Goal: Task Accomplishment & Management: Manage account settings

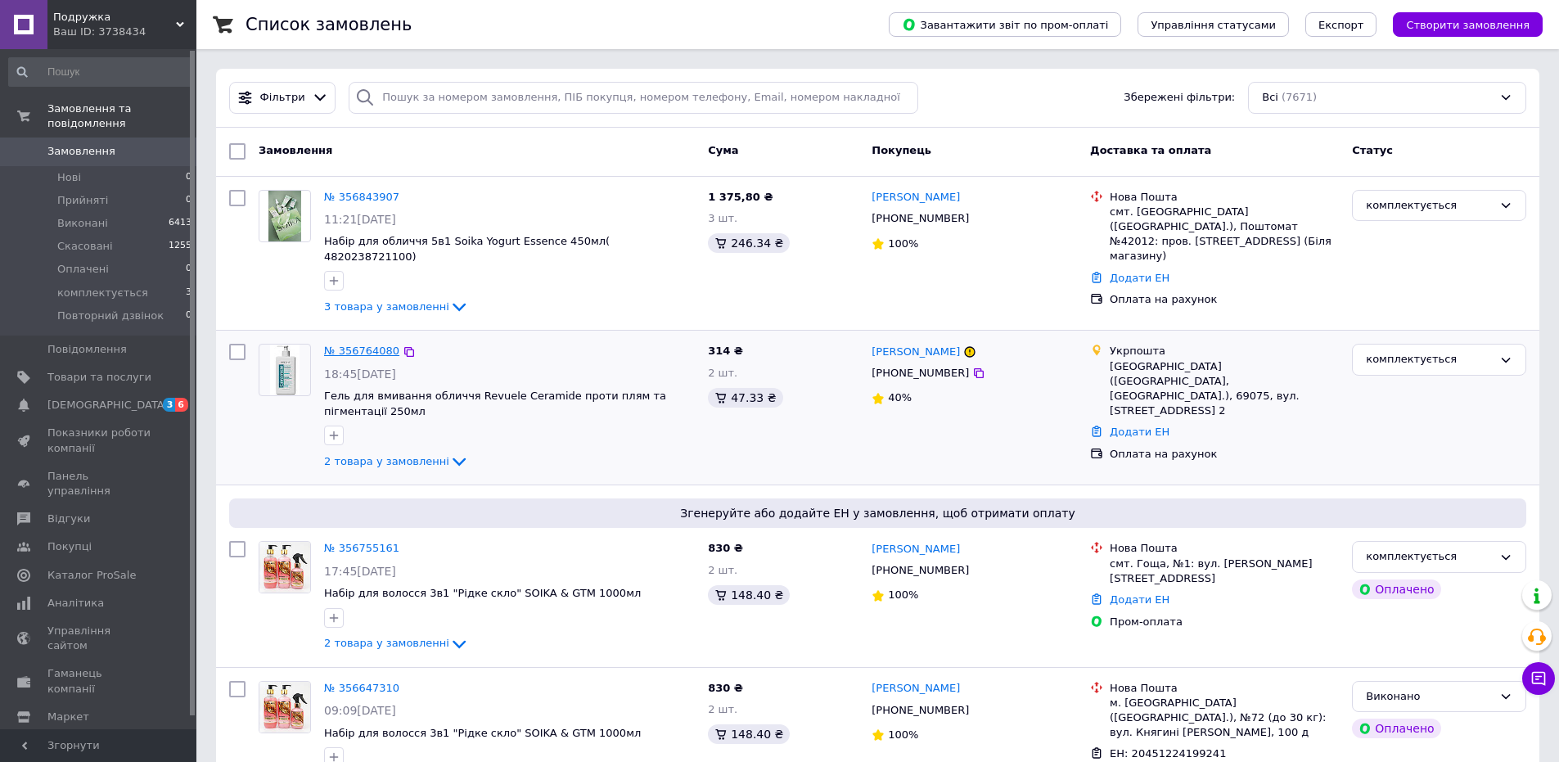
click at [367, 345] on link "№ 356764080" at bounding box center [361, 351] width 75 height 12
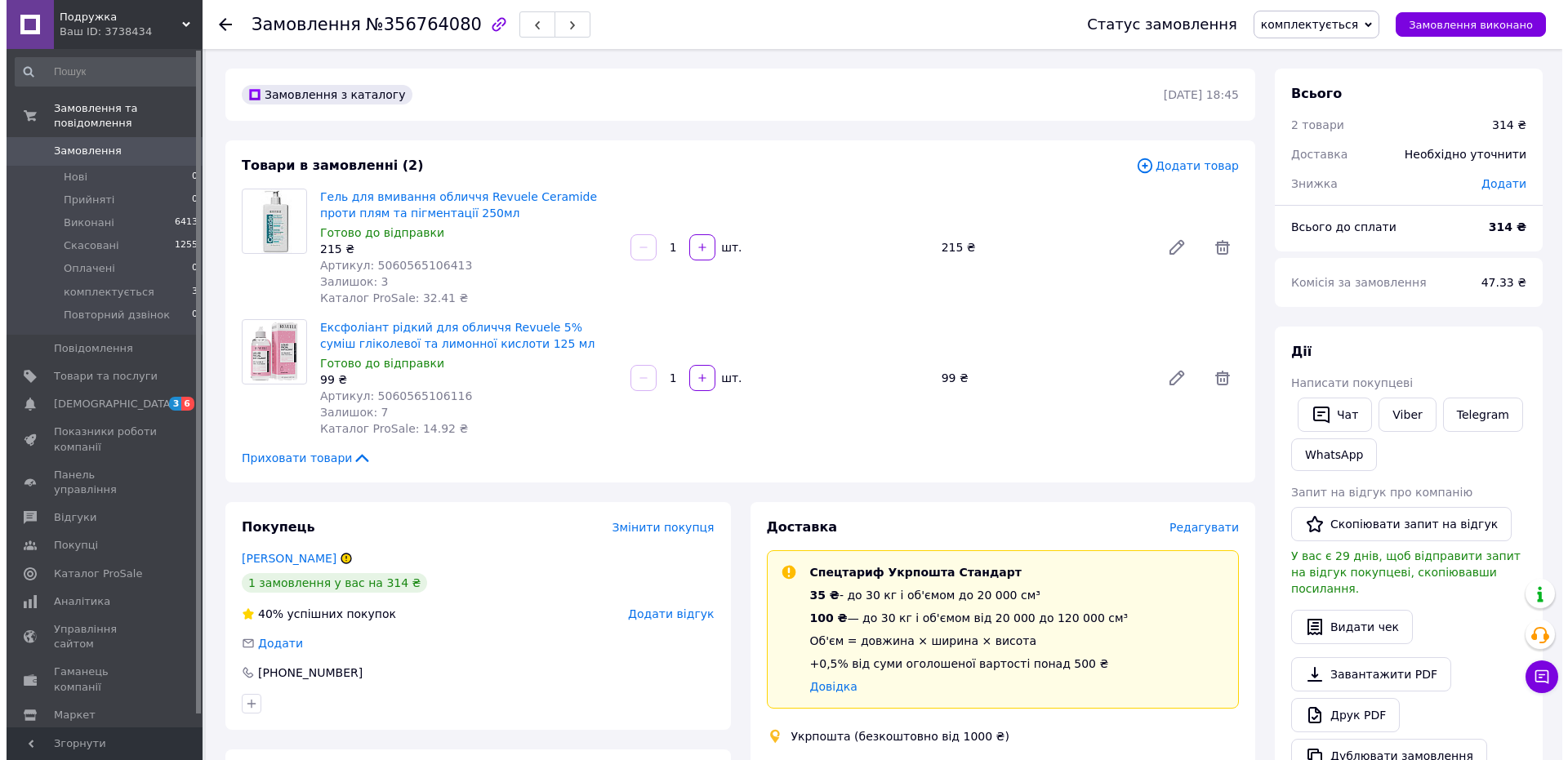
scroll to position [82, 0]
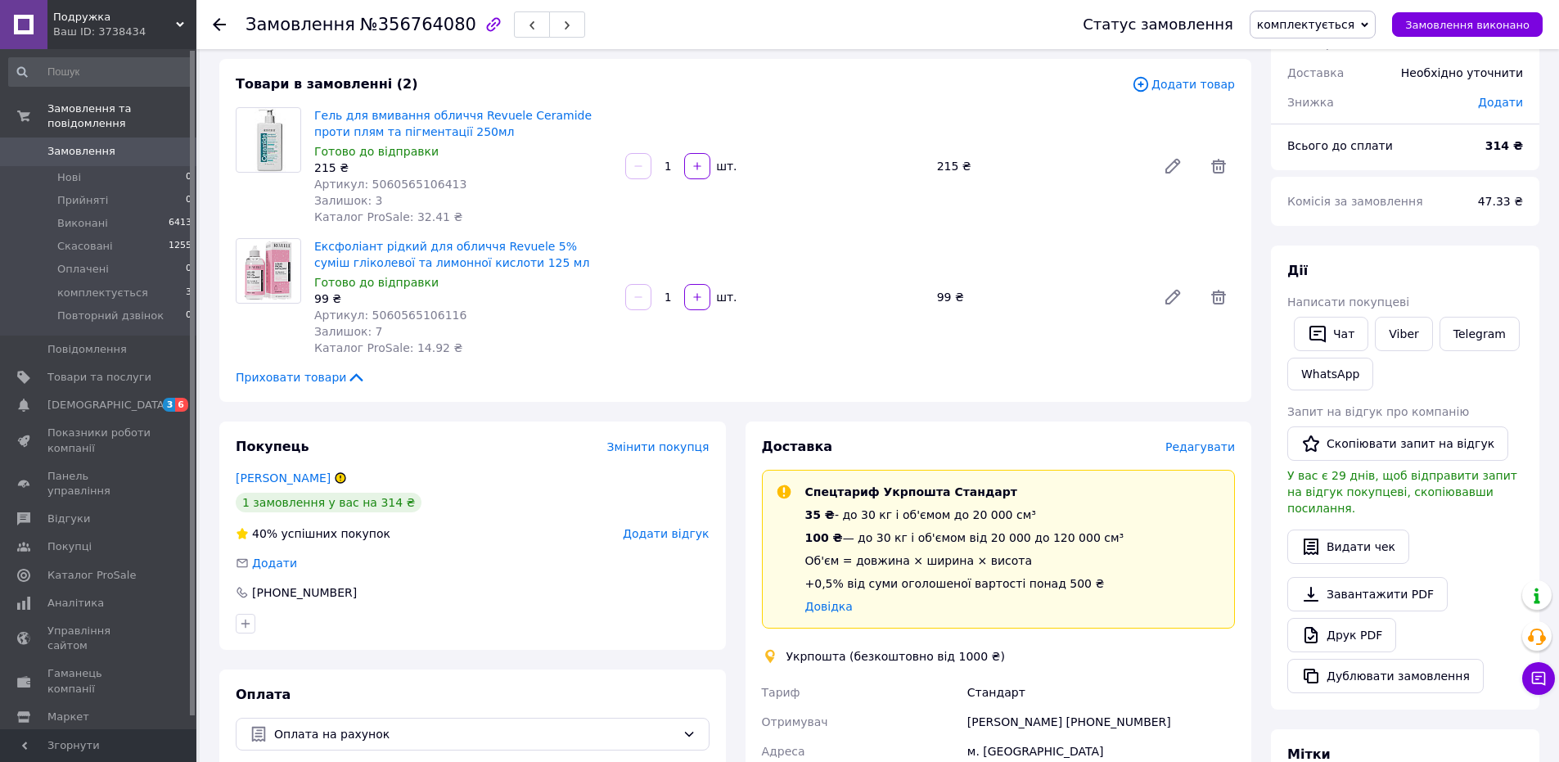
click at [1188, 455] on div "Редагувати" at bounding box center [1201, 447] width 70 height 16
click at [1188, 453] on span "Редагувати" at bounding box center [1201, 446] width 70 height 13
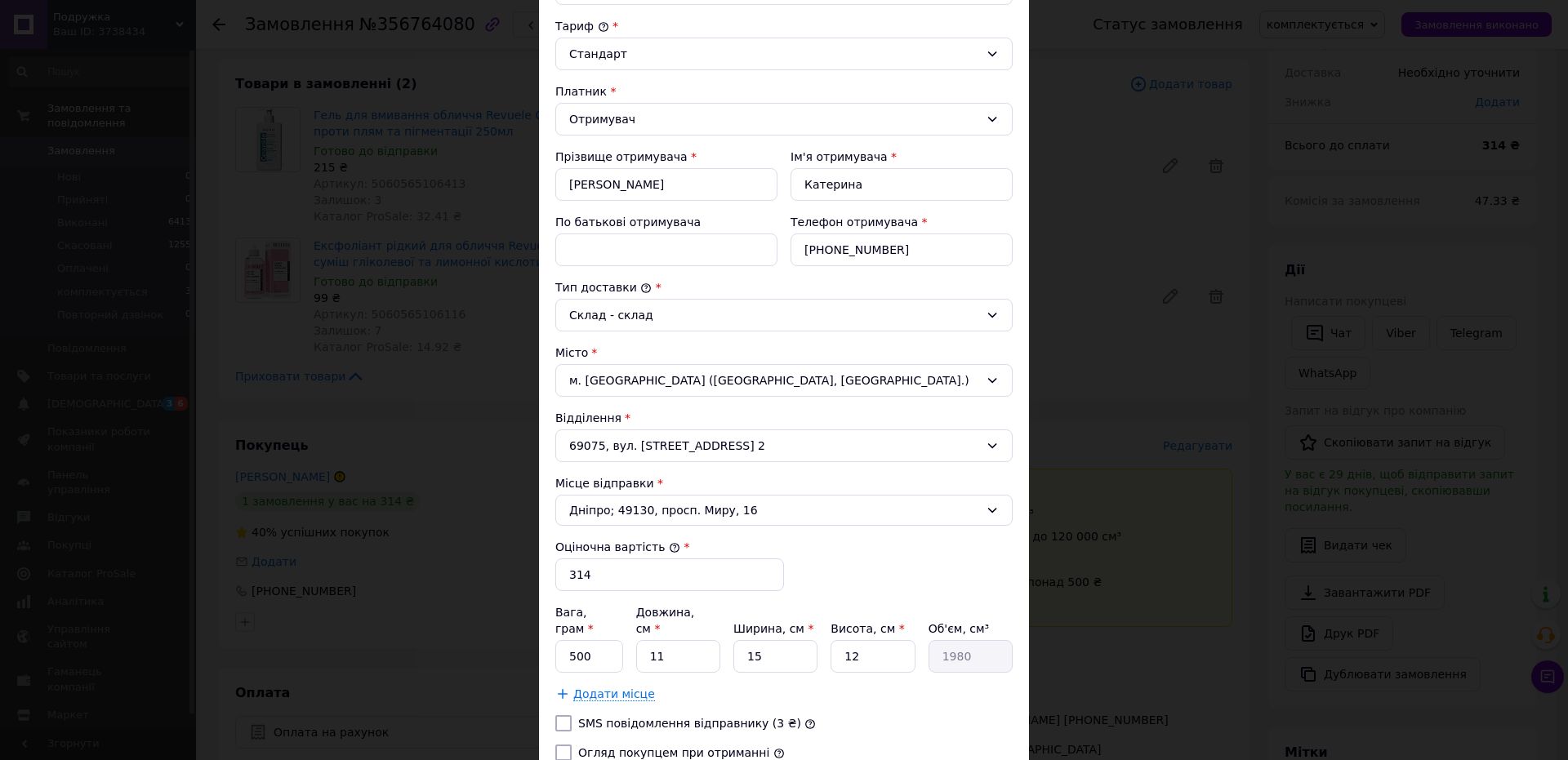
scroll to position [238, 0]
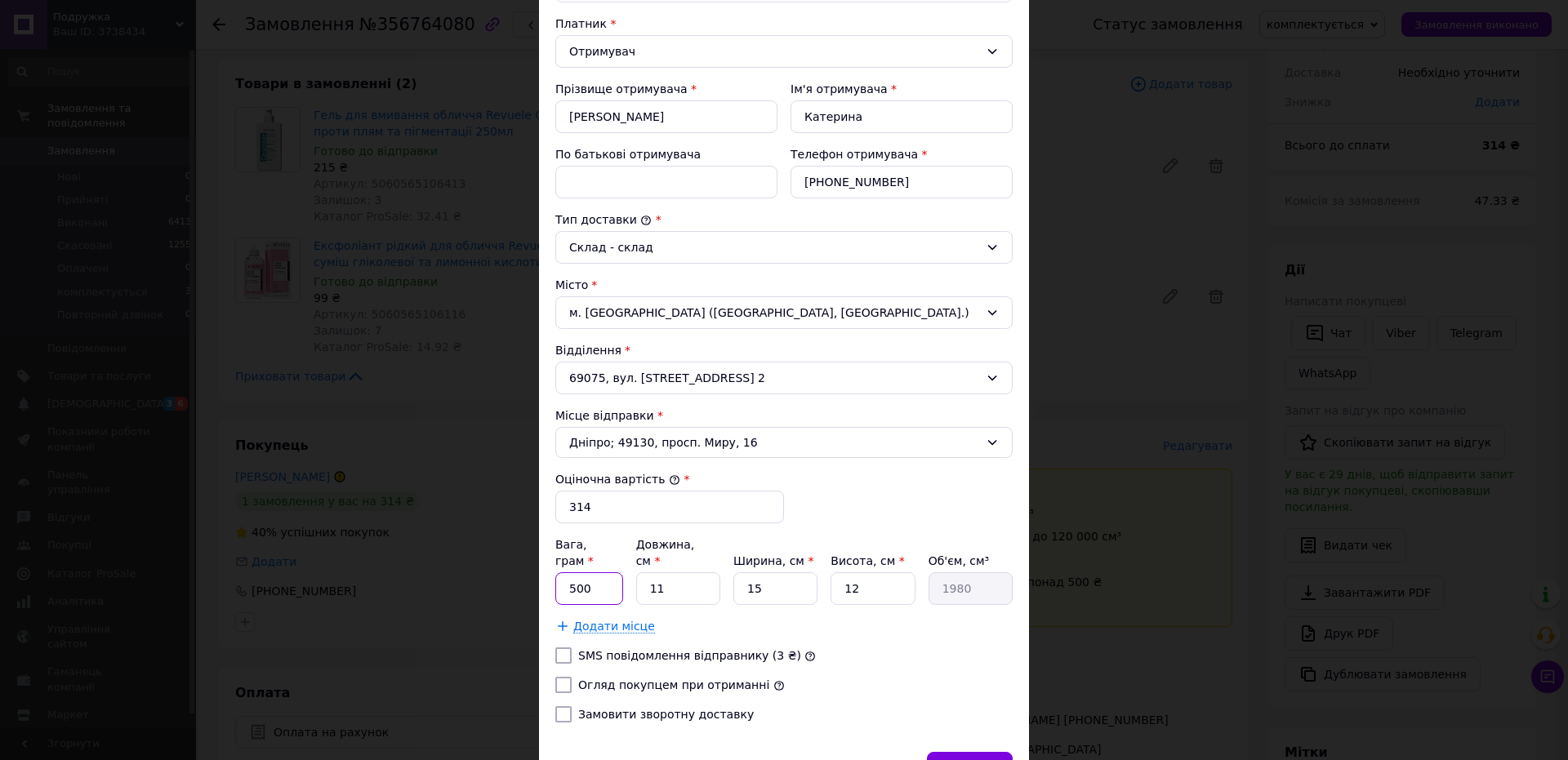
click at [609, 578] on input "500" at bounding box center [589, 588] width 68 height 33
type input "5"
type input "550"
click at [714, 575] on input "11" at bounding box center [678, 588] width 84 height 33
type input "1"
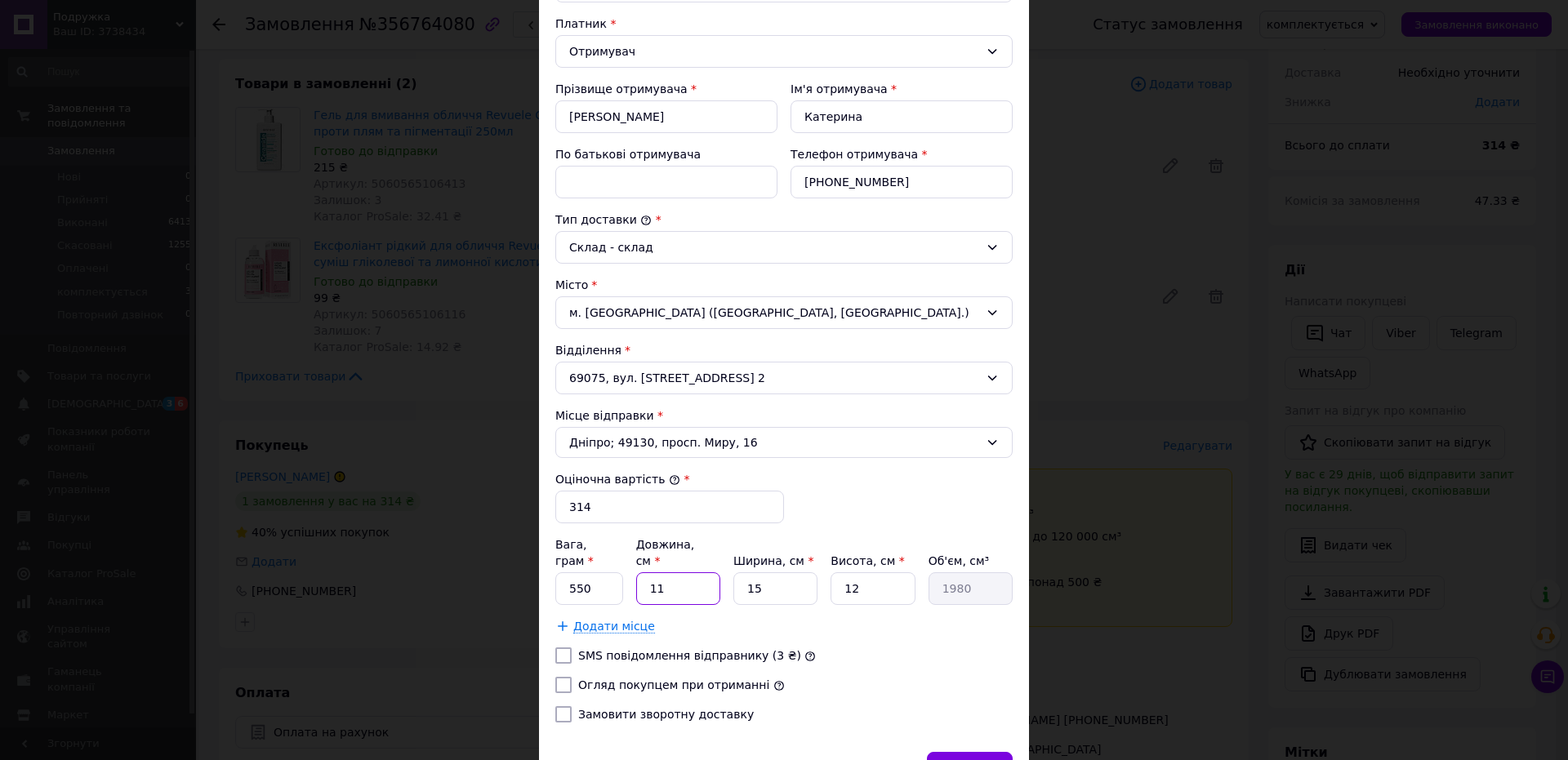
type input "180"
type input "18"
type input "3240"
type input "18"
click at [794, 580] on input "15" at bounding box center [775, 588] width 84 height 33
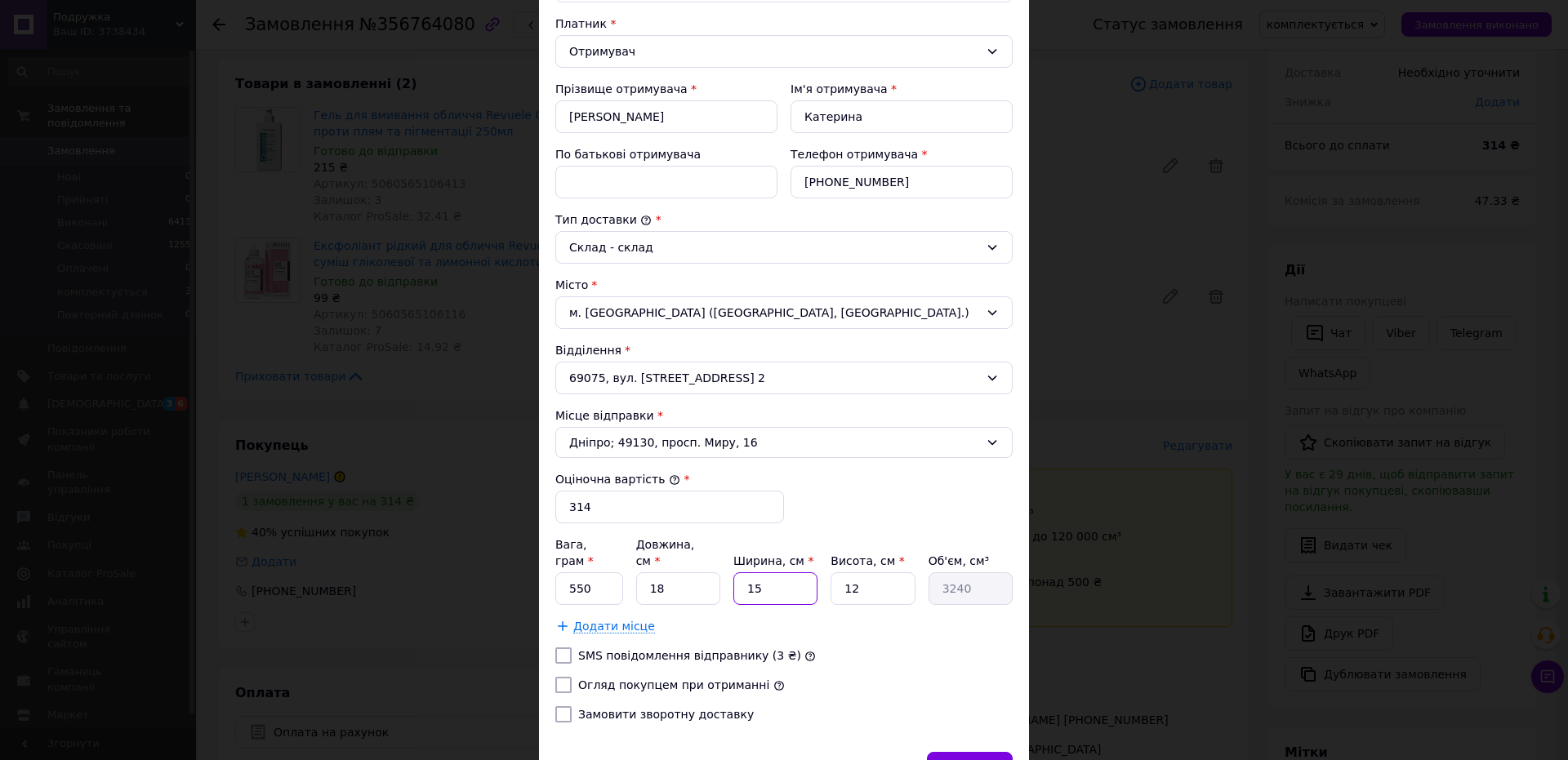
type input "1"
type input "216"
type input "1"
type input "216"
type input "16"
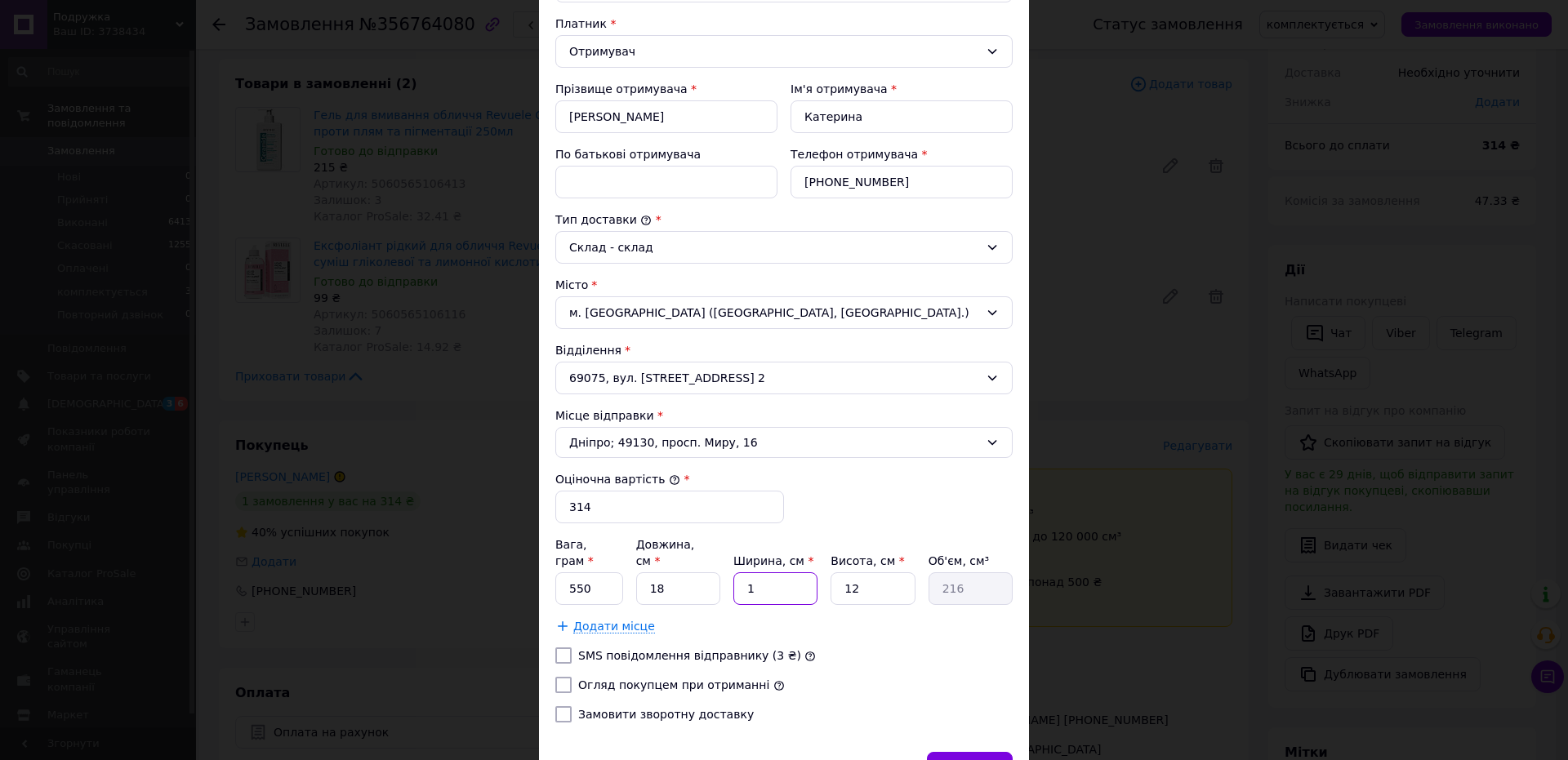
type input "3456"
type input "16"
click at [863, 577] on input "12" at bounding box center [872, 588] width 84 height 33
type input "1"
type input "288"
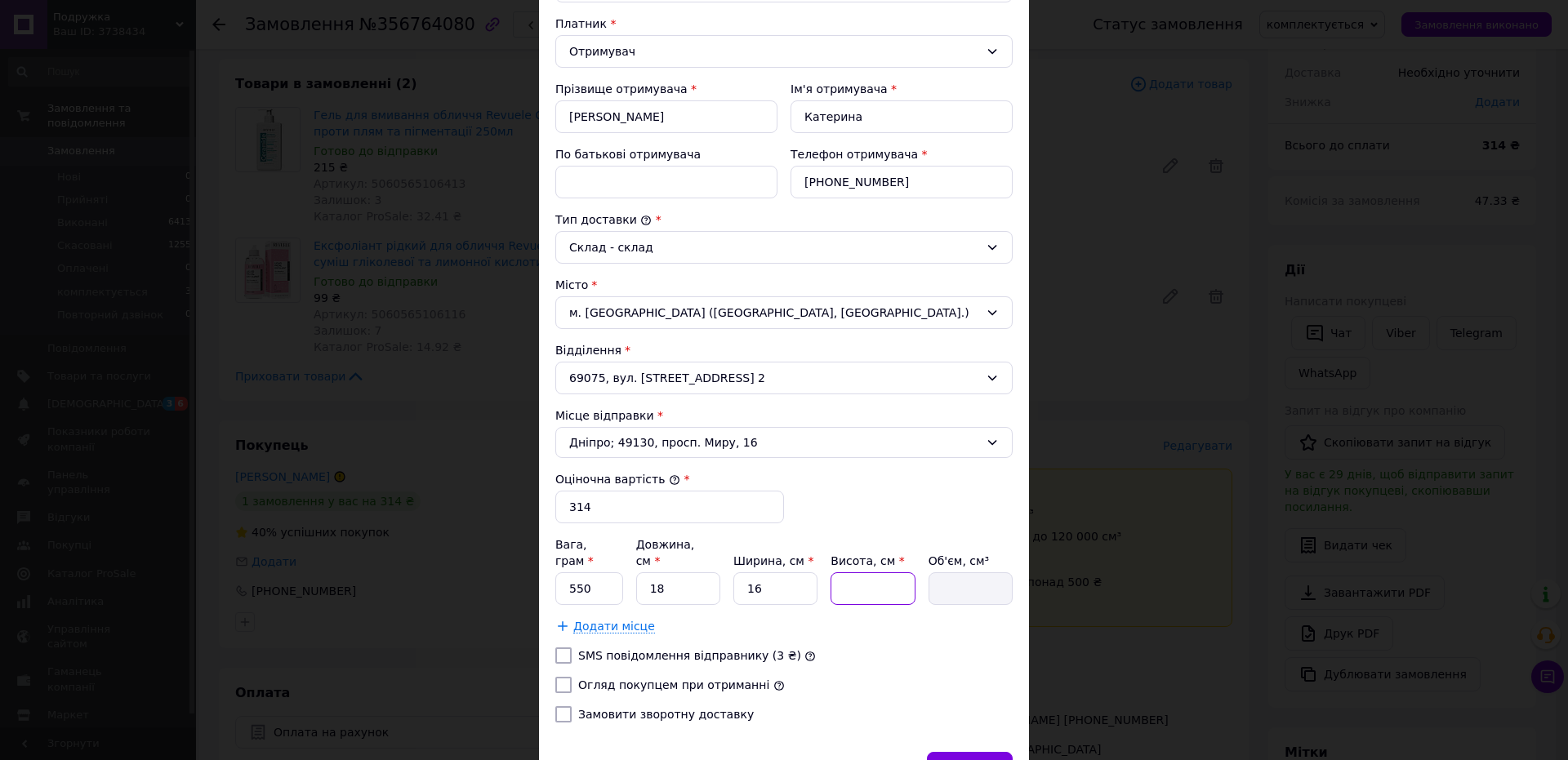
type input "1"
type input "288"
type input "14"
type input "4032"
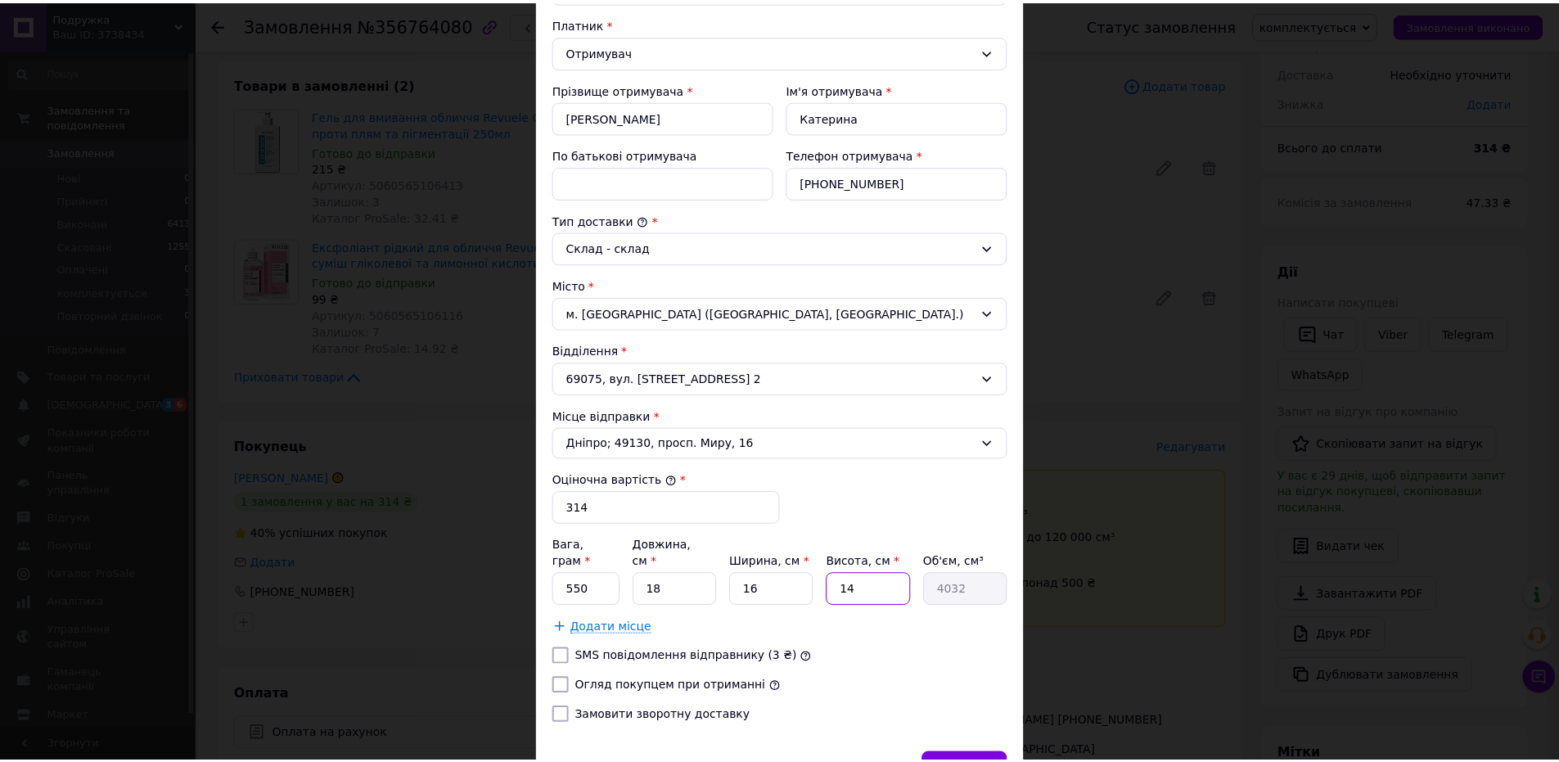
scroll to position [321, 0]
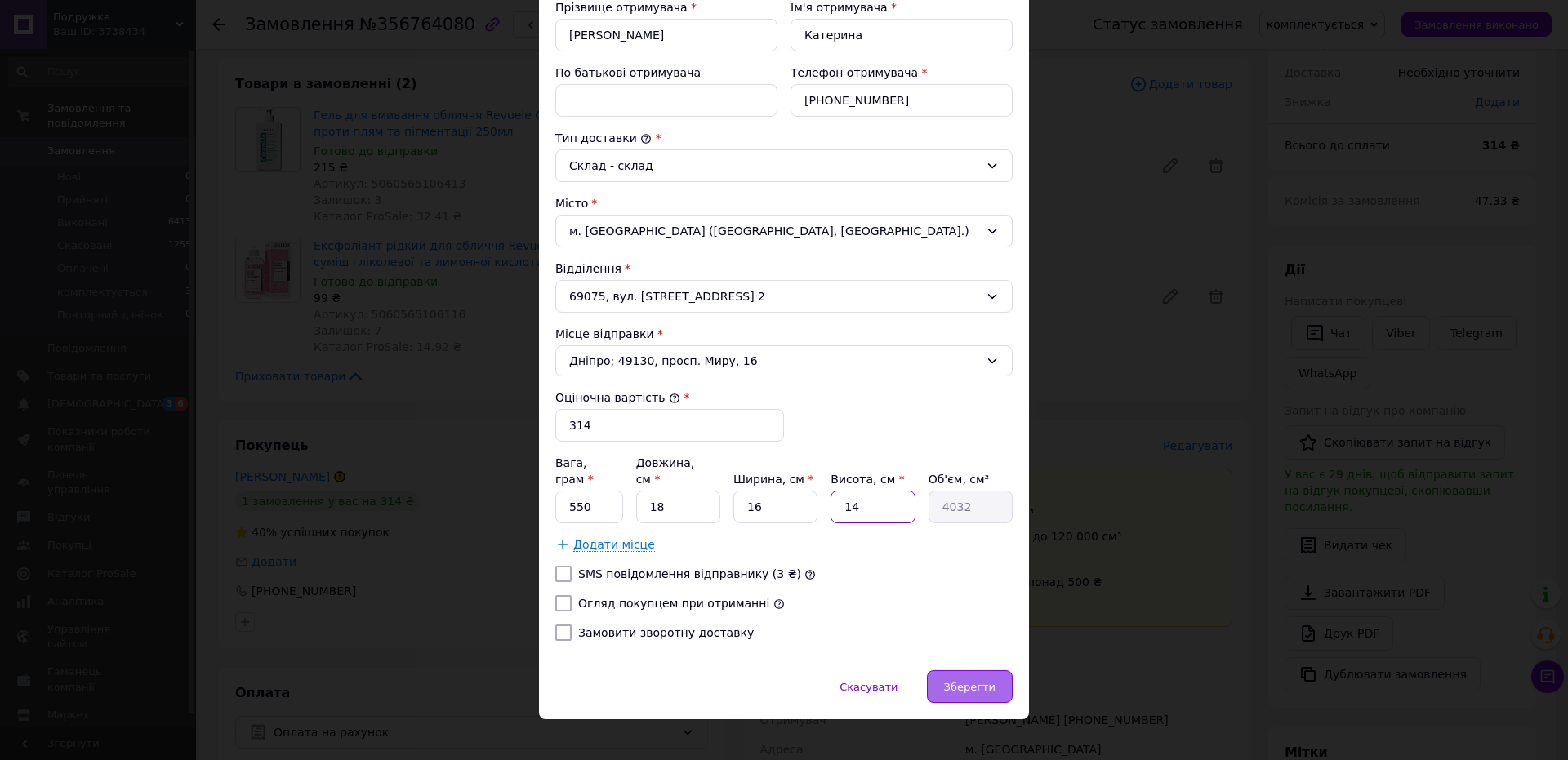
type input "14"
click at [978, 682] on div "Зберегти" at bounding box center [970, 686] width 86 height 33
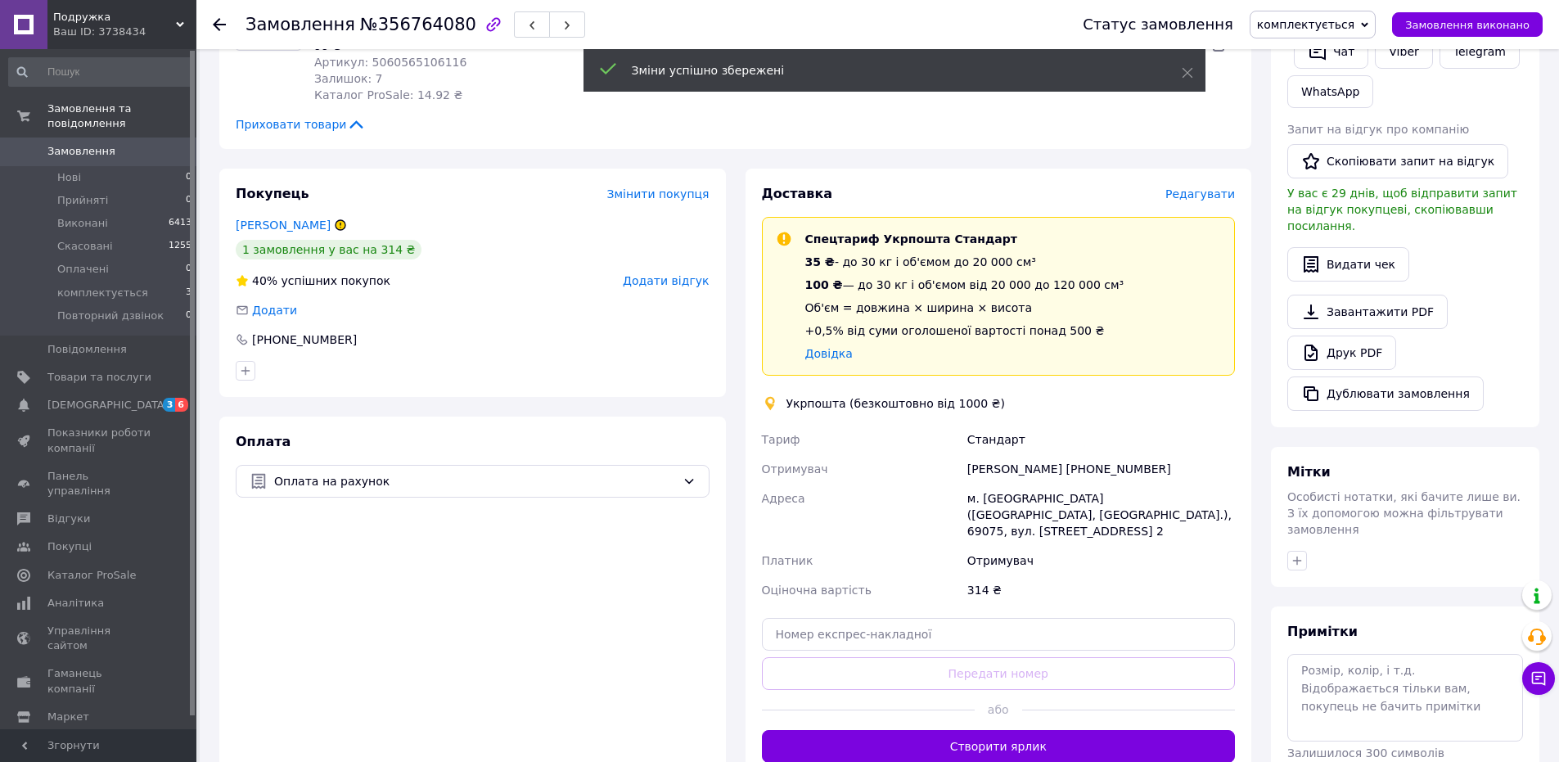
scroll to position [573, 0]
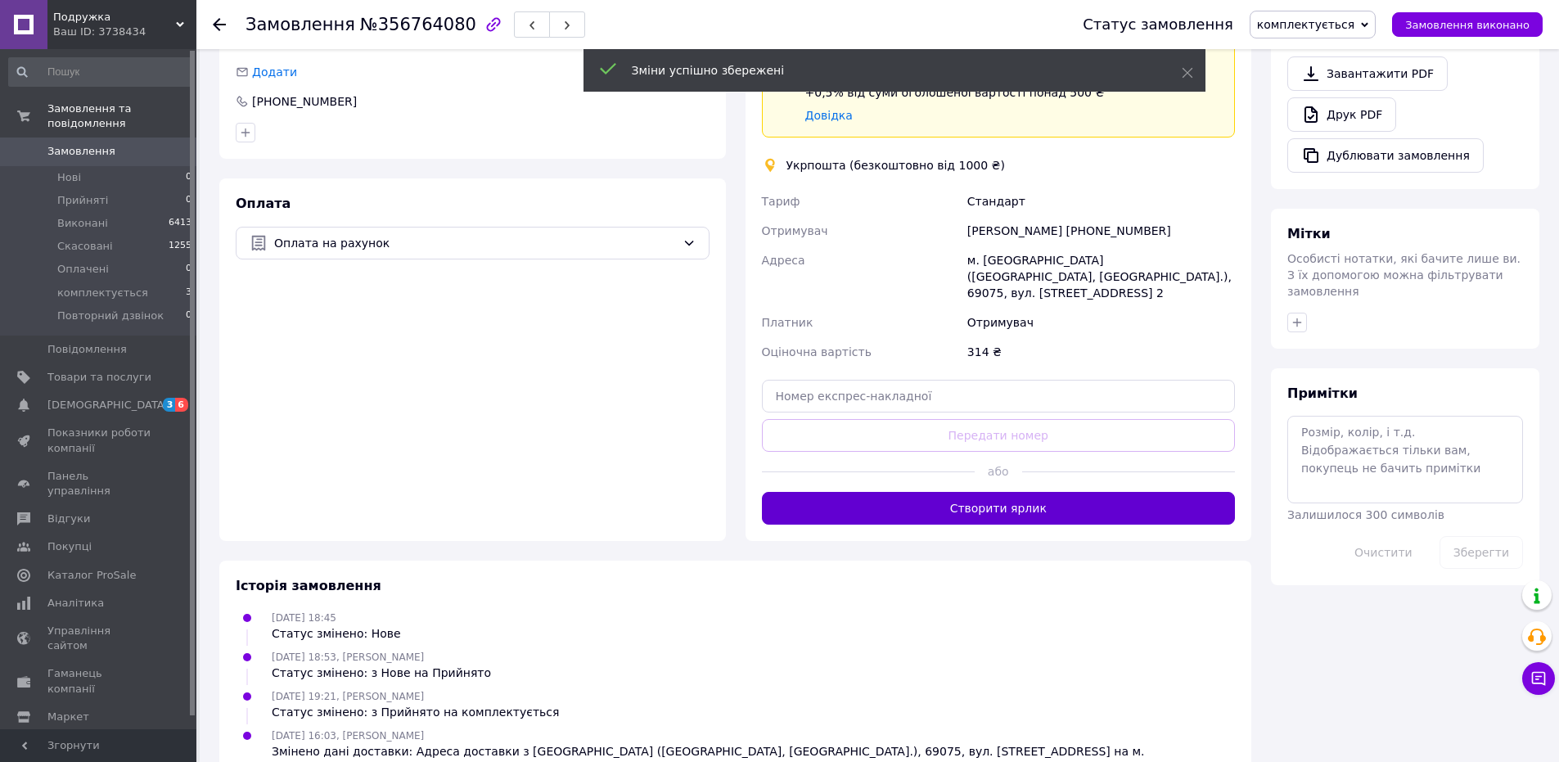
click at [1007, 500] on button "Створити ярлик" at bounding box center [999, 508] width 474 height 33
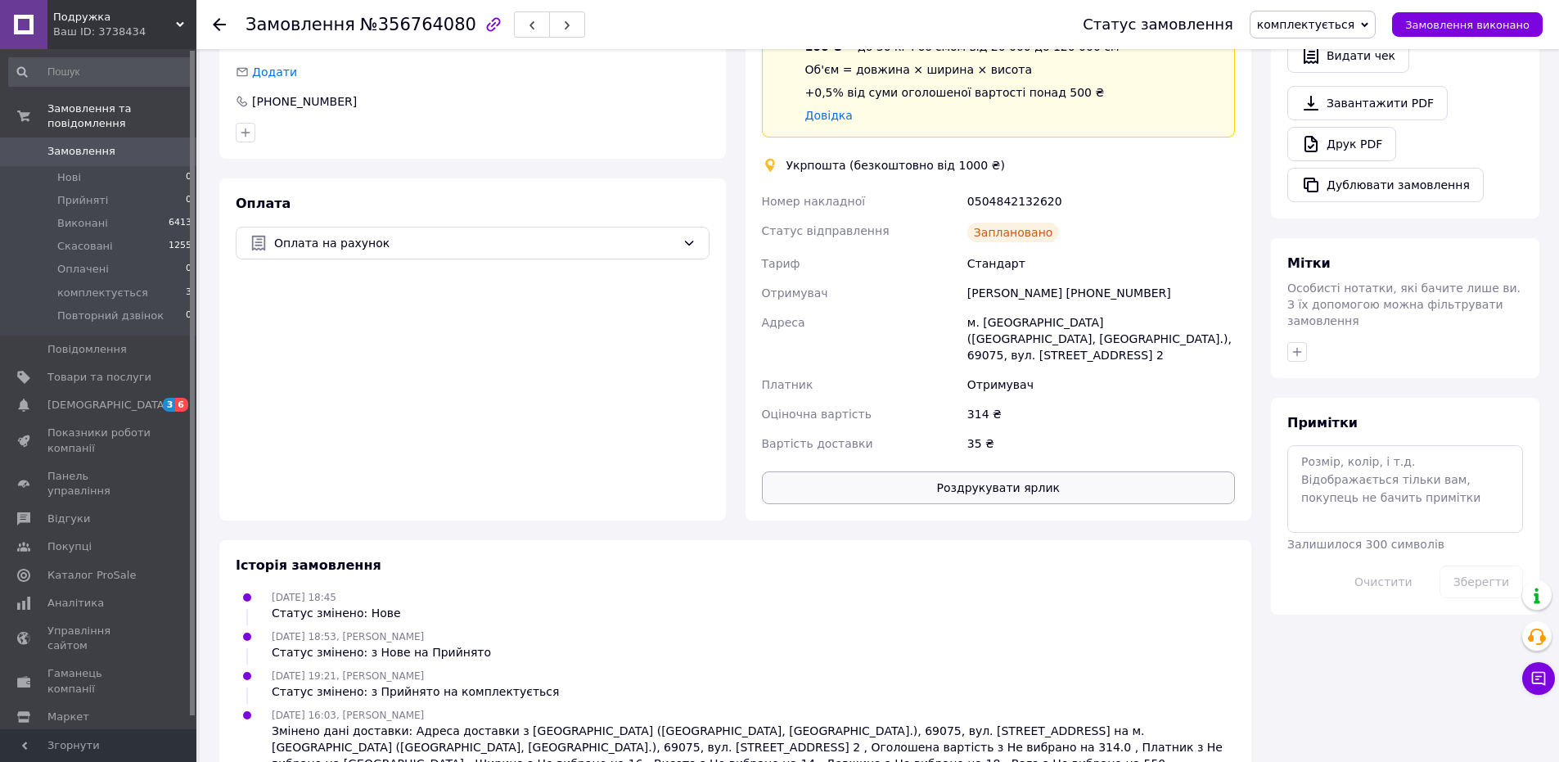
click at [1030, 471] on button "Роздрукувати ярлик" at bounding box center [999, 487] width 474 height 33
